Goal: Task Accomplishment & Management: Use online tool/utility

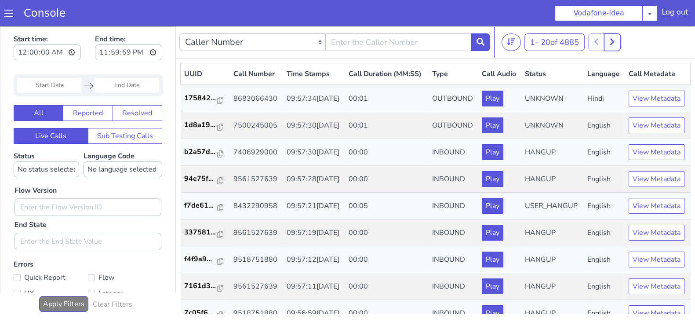
click at [617, 39] on button at bounding box center [612, 42] width 16 height 18
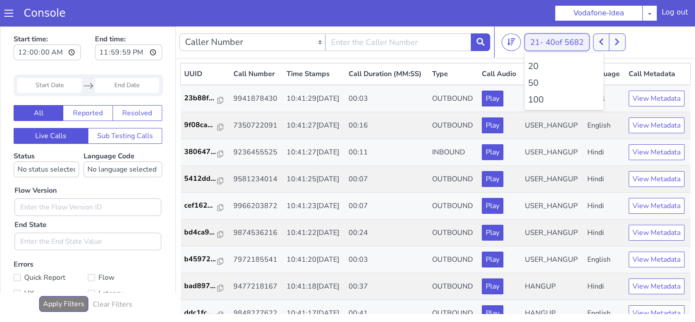
click at [531, 44] on button "21 - 40 of 5682" at bounding box center [556, 42] width 65 height 18
click at [537, 98] on li "100" at bounding box center [564, 99] width 72 height 13
click at [540, 36] on button "1 - 20 of 7508" at bounding box center [554, 42] width 60 height 18
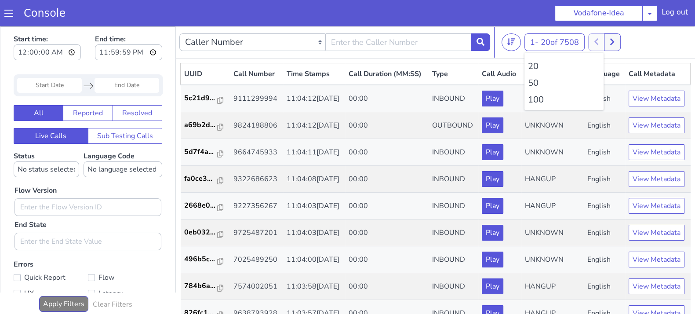
click at [535, 103] on li "100" at bounding box center [564, 99] width 72 height 13
click at [619, 38] on icon at bounding box center [616, 42] width 5 height 8
